Goal: Information Seeking & Learning: Learn about a topic

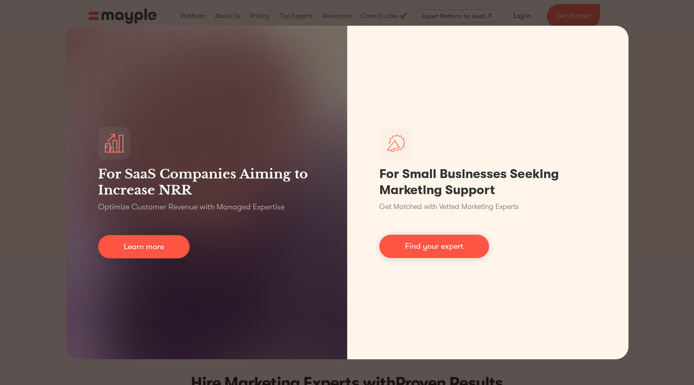
click at [649, 72] on div "For SaaS Companies Aiming to Increase NRR Optimize Customer Revenue with Manage…" at bounding box center [347, 192] width 694 height 385
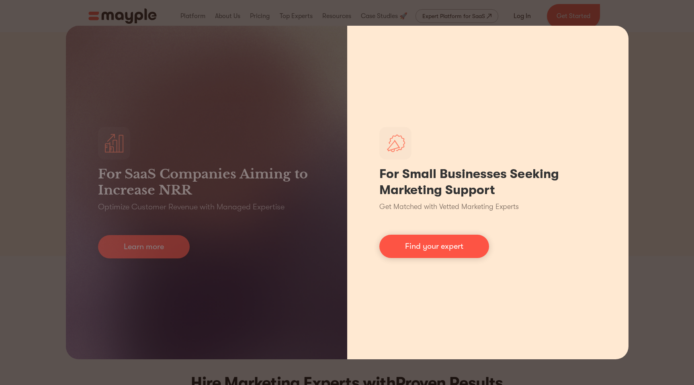
click at [426, 210] on p "Get Matched with Vetted Marketing Experts" at bounding box center [448, 206] width 139 height 11
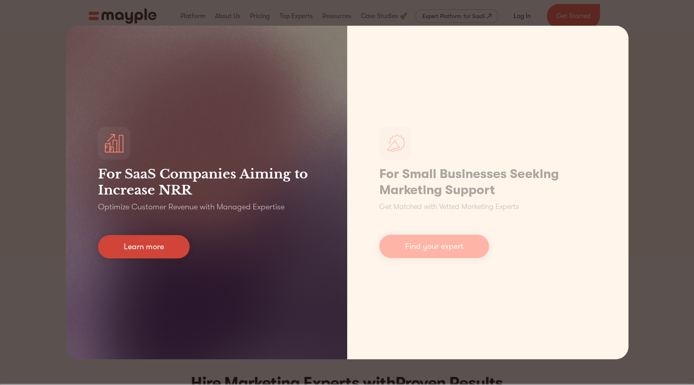
click at [173, 248] on link "Learn more" at bounding box center [144, 246] width 92 height 23
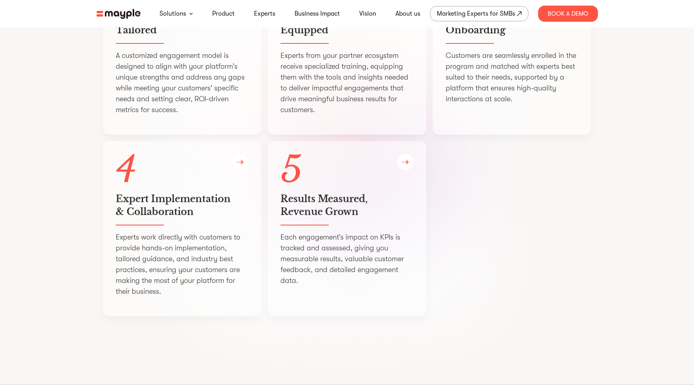
scroll to position [1657, 0]
